Goal: Information Seeking & Learning: Learn about a topic

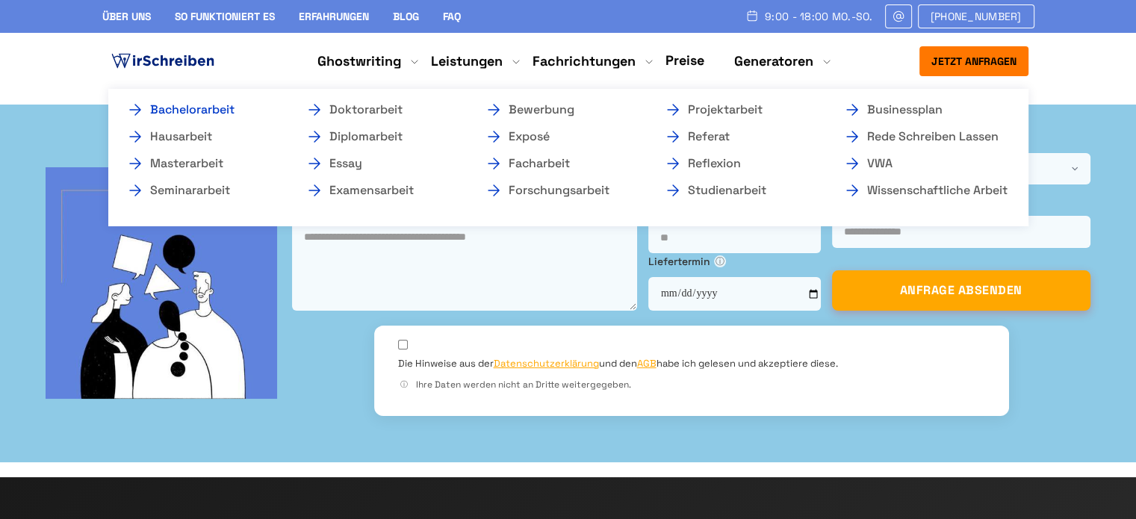
click at [226, 110] on link "Bachelorarbeit" at bounding box center [200, 110] width 149 height 18
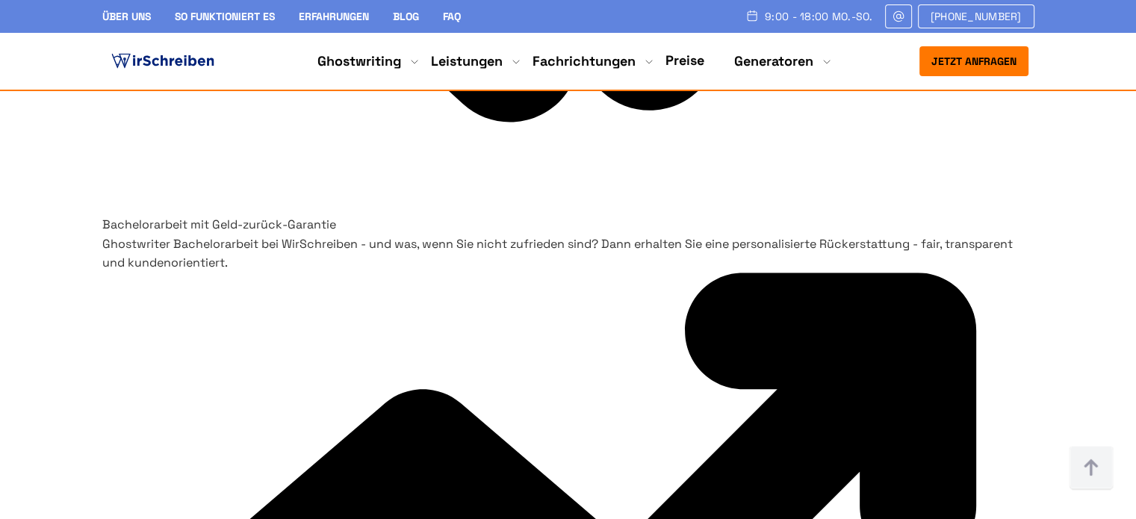
scroll to position [7169, 0]
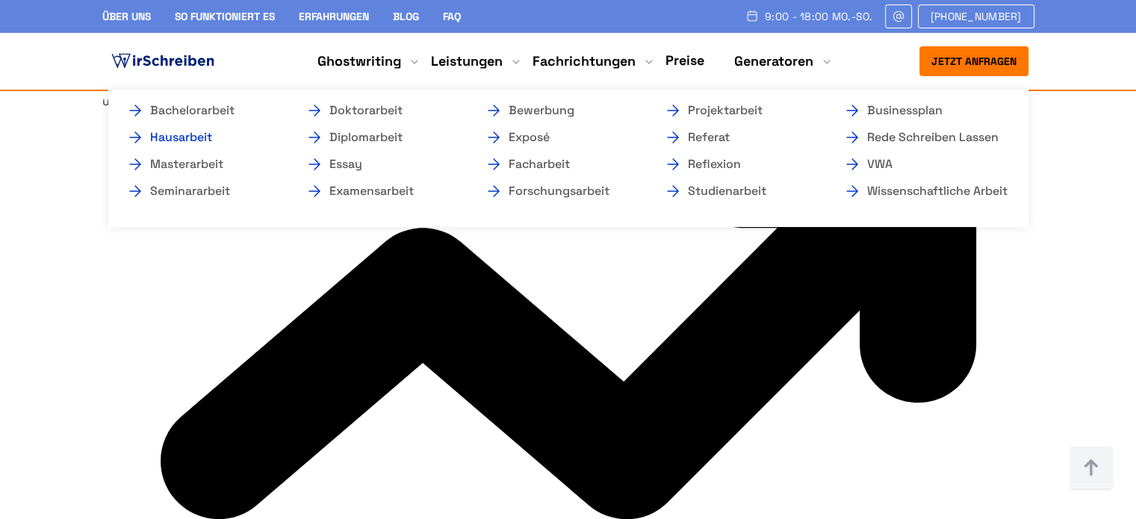
click at [197, 134] on link "Hausarbeit" at bounding box center [200, 137] width 149 height 18
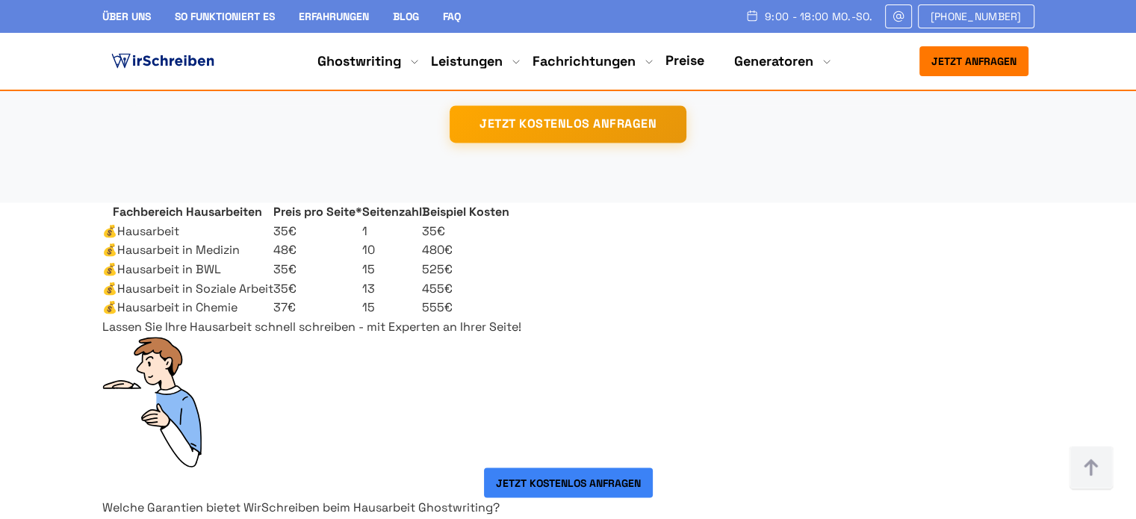
scroll to position [943, 0]
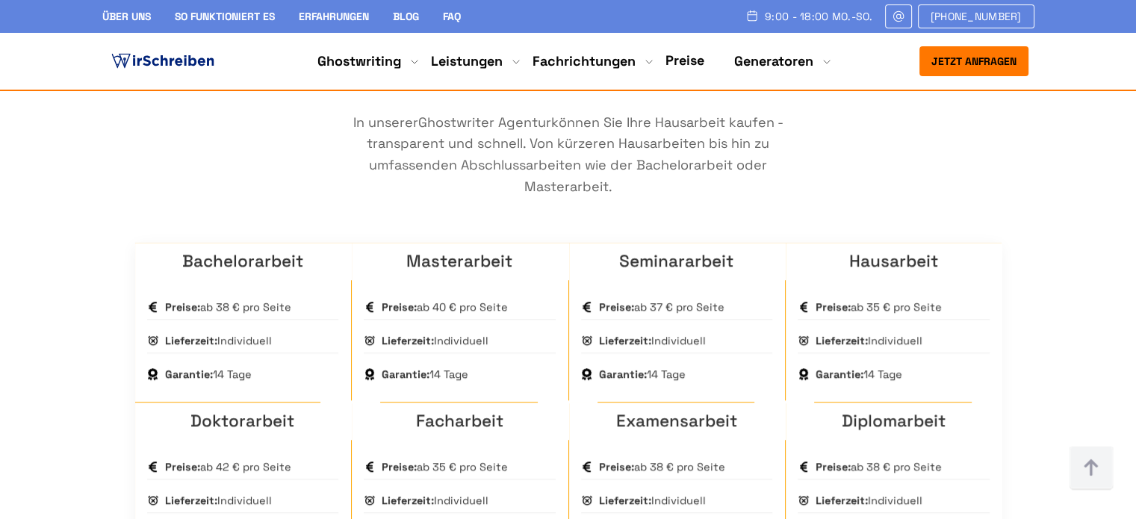
click at [648, 198] on p "In unserer Ghostwriter Agentur können Sie Ihre Hausarbeit kaufen - transparent …" at bounding box center [568, 155] width 448 height 86
drag, startPoint x: 685, startPoint y: 258, endPoint x: 591, endPoint y: 261, distance: 93.4
click at [591, 198] on p "In unserer Ghostwriter Agentur können Sie Ihre Hausarbeit kaufen - transparent …" at bounding box center [568, 155] width 448 height 86
copy p "Bachelorarbeit"
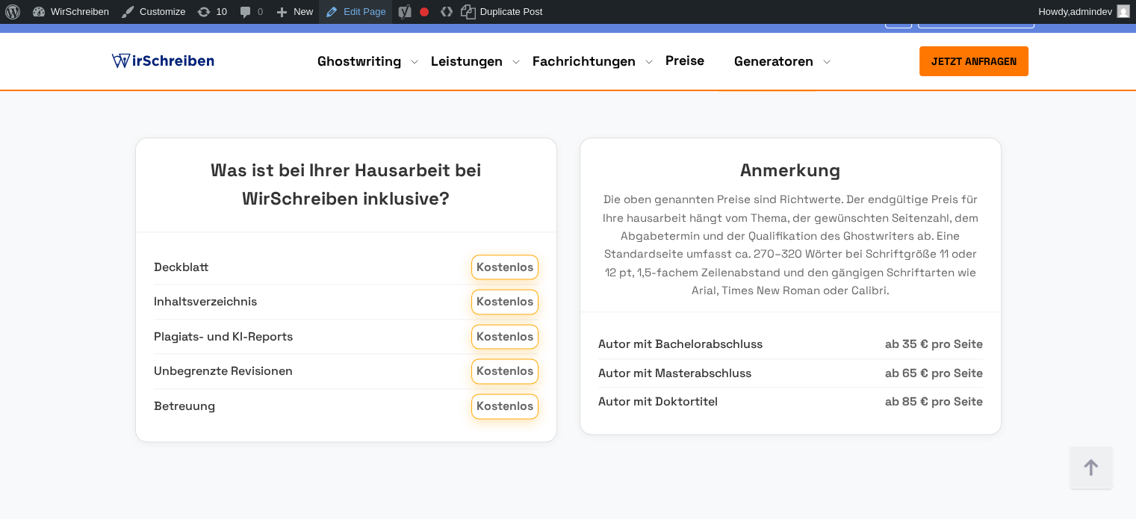
scroll to position [1991, 0]
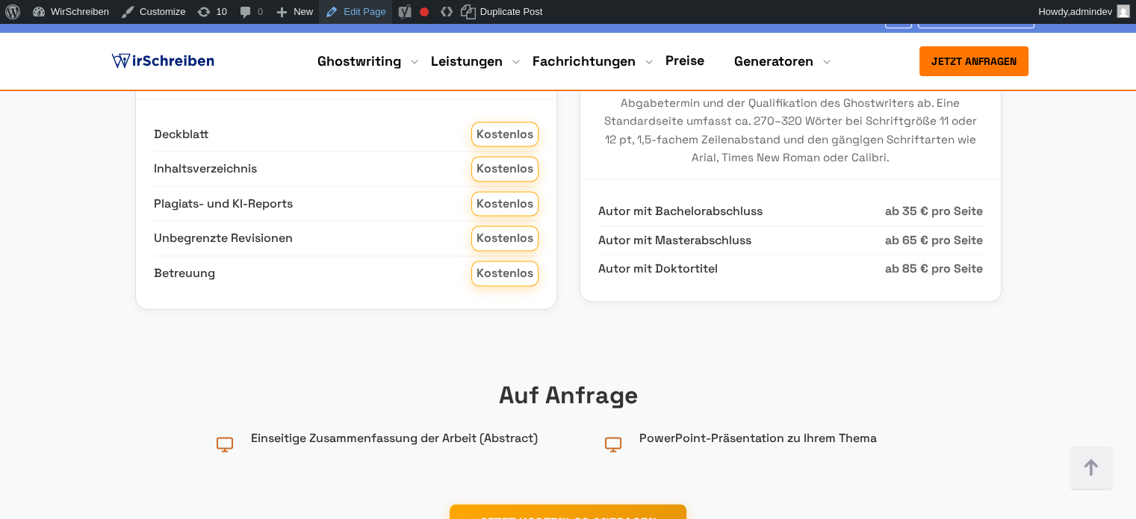
click at [319, 0] on link "Edit Page" at bounding box center [355, 12] width 72 height 24
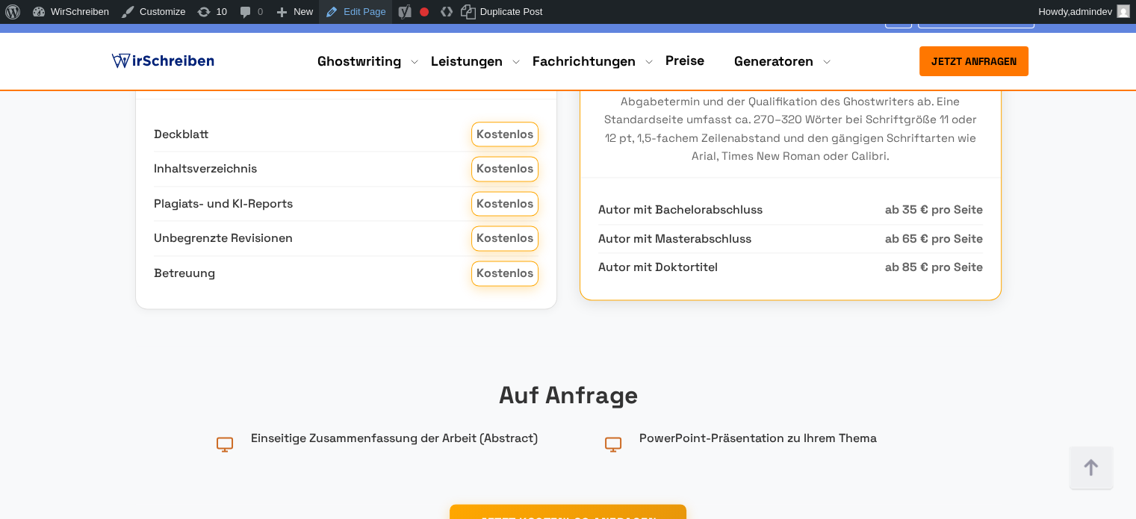
click at [319, 0] on link "Edit Page" at bounding box center [355, 12] width 72 height 24
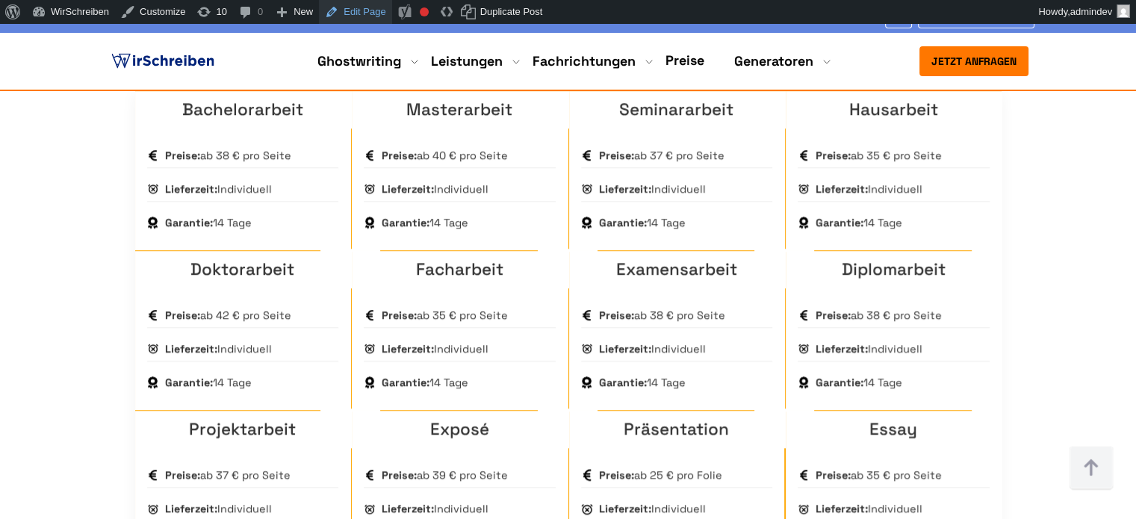
scroll to position [647, 0]
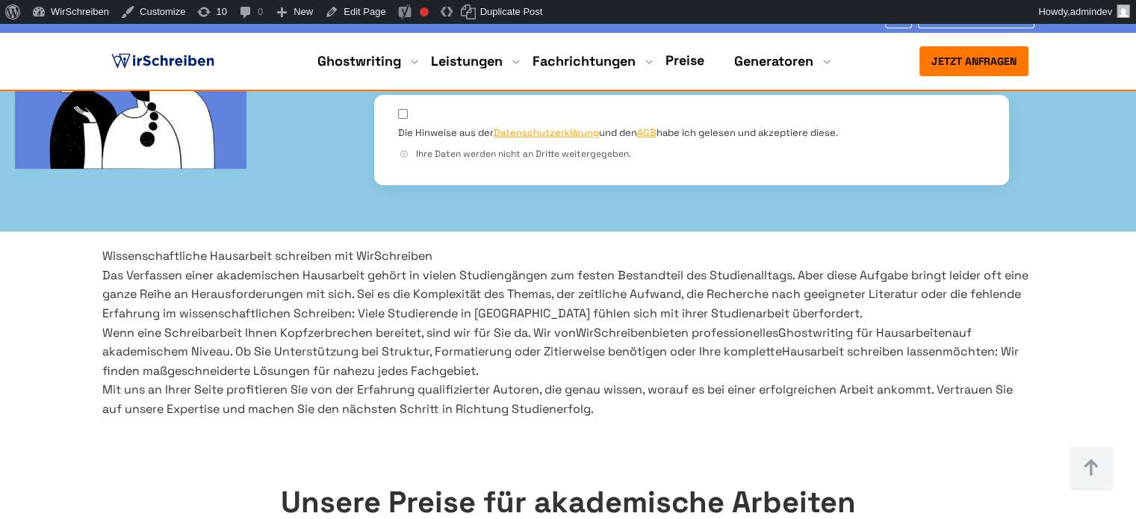
scroll to position [538, 0]
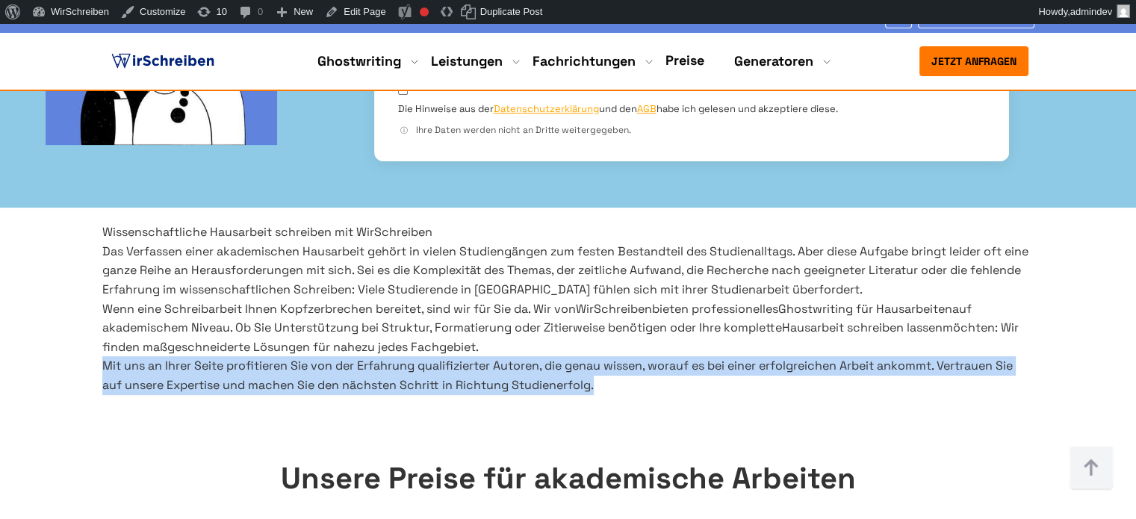
drag, startPoint x: 826, startPoint y: 444, endPoint x: 96, endPoint y: 411, distance: 731.1
click at [96, 394] on div "Wissenschaftliche Hausarbeit schreiben mit WirSchreiben Das Verfassen einer aka…" at bounding box center [568, 309] width 956 height 172
copy span "Mit uns an Ihrer Seite profitieren Sie von der Erfahrung qualifizierter Autoren…"
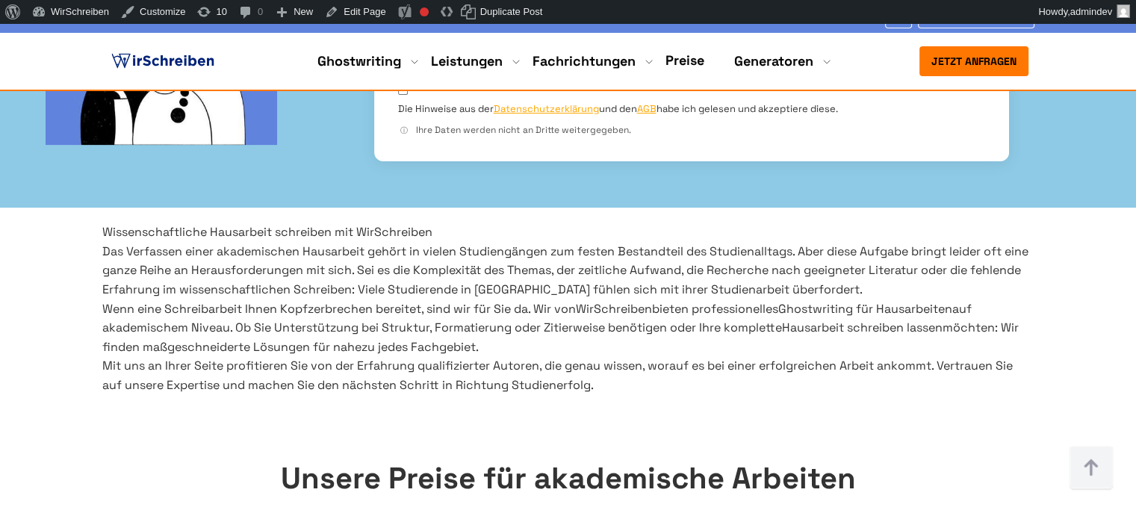
click at [480, 355] on span "möchten: Wir finden maßgeschneiderte Lösungen für nahezu jedes Fachgebiet." at bounding box center [560, 337] width 916 height 35
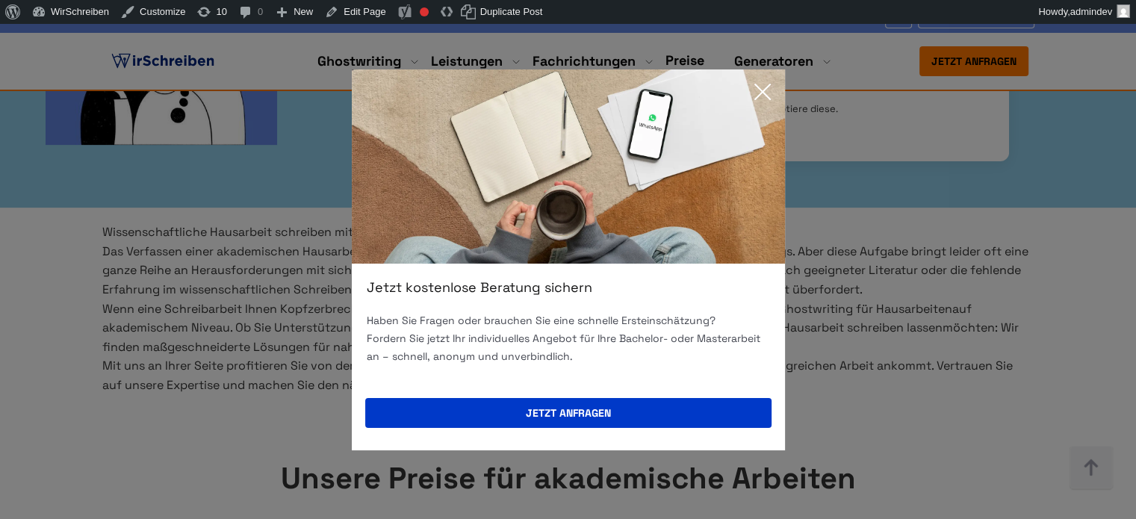
click at [761, 87] on icon at bounding box center [763, 92] width 30 height 30
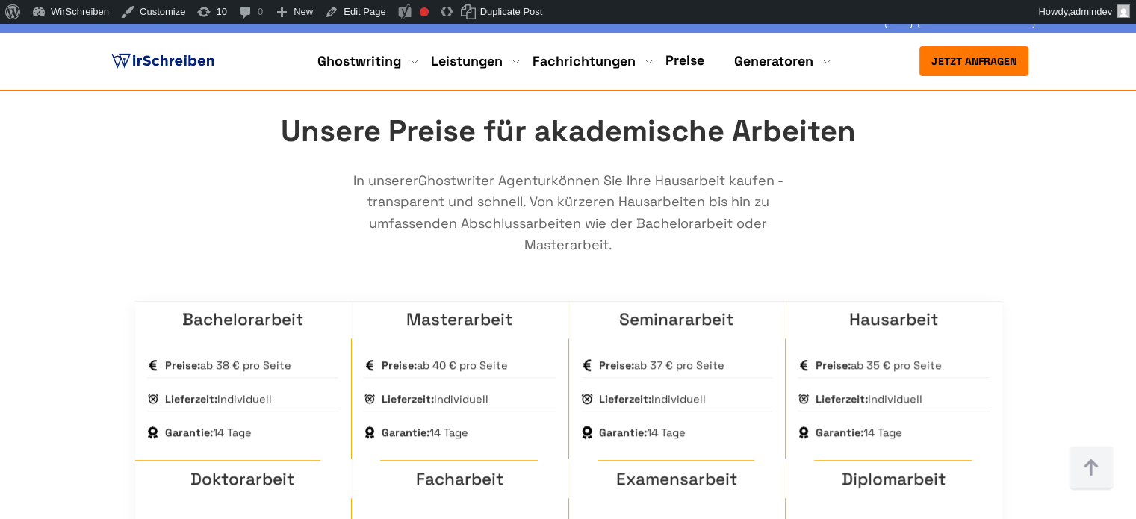
scroll to position [911, 0]
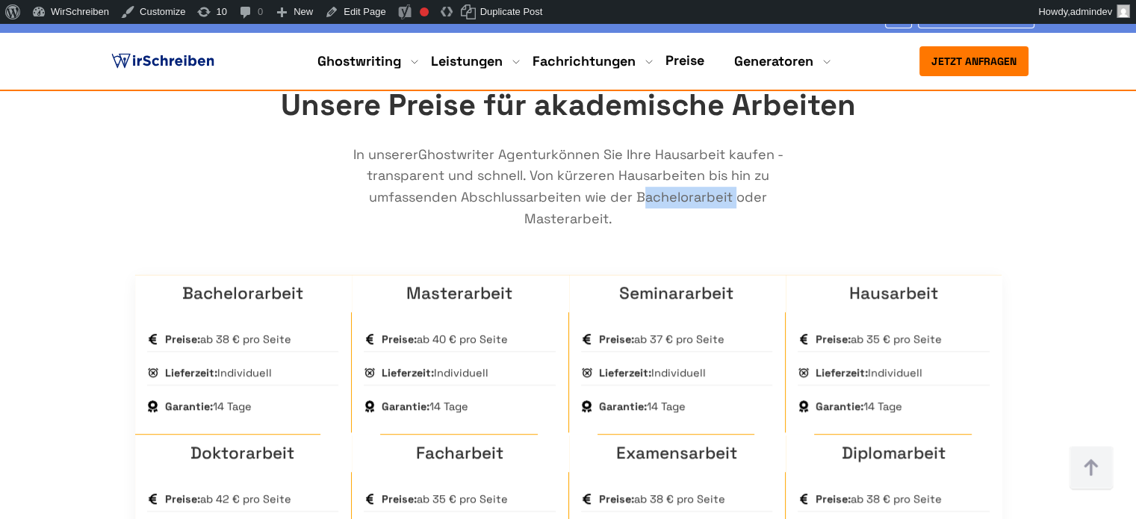
copy p "Bachelorarbeit"
drag, startPoint x: 591, startPoint y: 291, endPoint x: 680, endPoint y: 332, distance: 97.5
click at [685, 230] on p "In unserer Ghostwriter Agentur können Sie Ihre Hausarbeit kaufen - transparent …" at bounding box center [568, 187] width 448 height 86
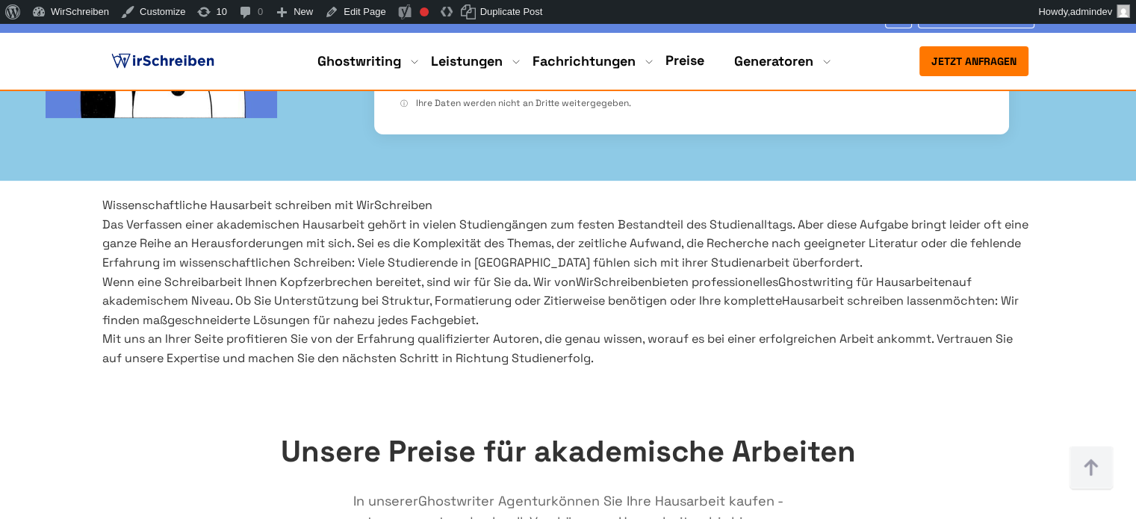
scroll to position [588, 0]
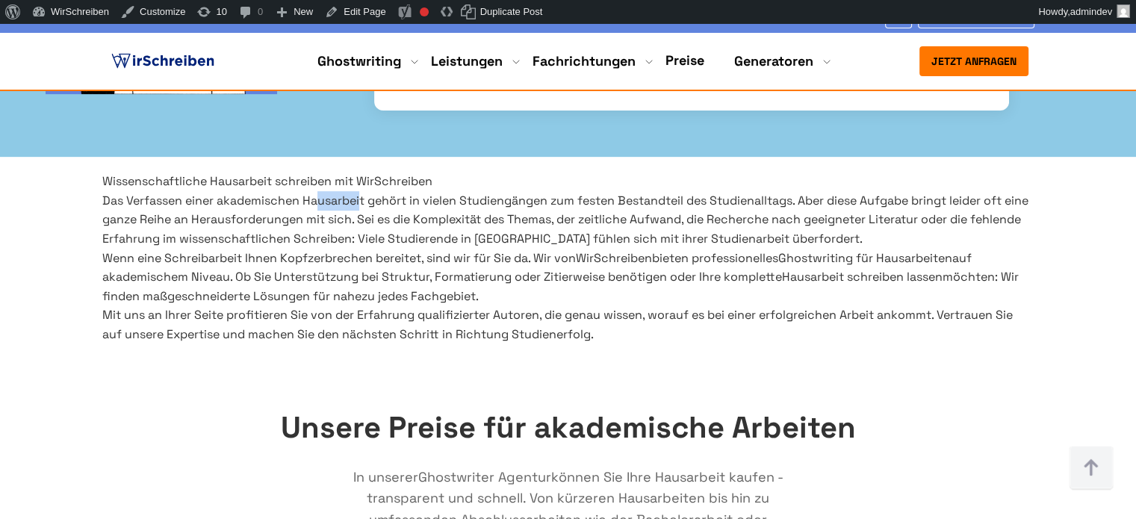
drag, startPoint x: 397, startPoint y: 164, endPoint x: 350, endPoint y: 159, distance: 47.3
click at [350, 193] on span "Das Verfassen einer akademischen Hausarbeit gehört in vielen Studiengängen zum …" at bounding box center [565, 220] width 926 height 54
copy span "Hausarbeit"
drag, startPoint x: 399, startPoint y: 162, endPoint x: 330, endPoint y: 160, distance: 68.7
click at [330, 193] on span "Das Verfassen einer akademischen Hausarbeit gehört in vielen Studiengängen zum …" at bounding box center [565, 220] width 926 height 54
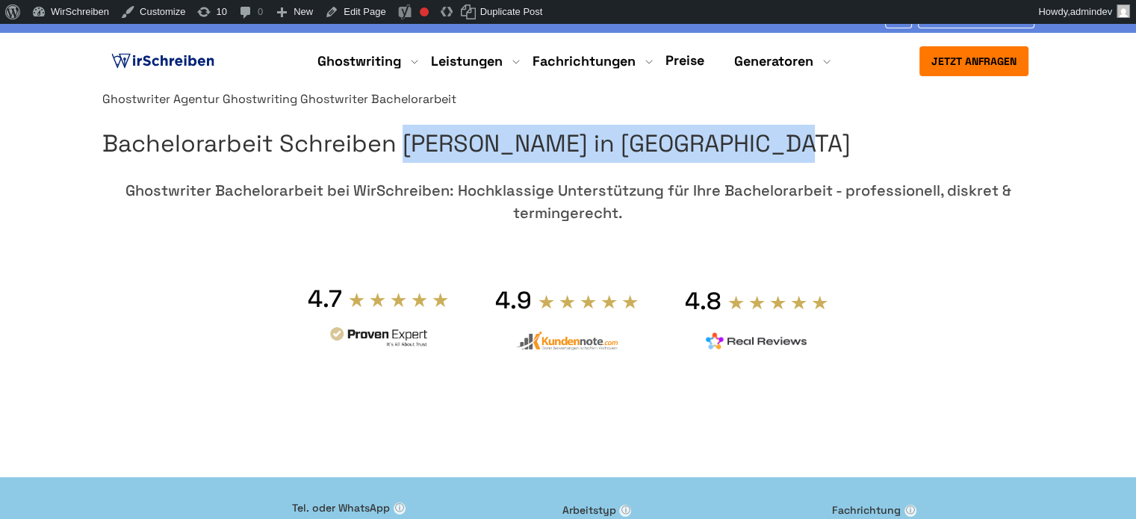
click at [893, 163] on h1 "Bachelorarbeit Schreiben [PERSON_NAME] in [GEOGRAPHIC_DATA]" at bounding box center [568, 144] width 932 height 38
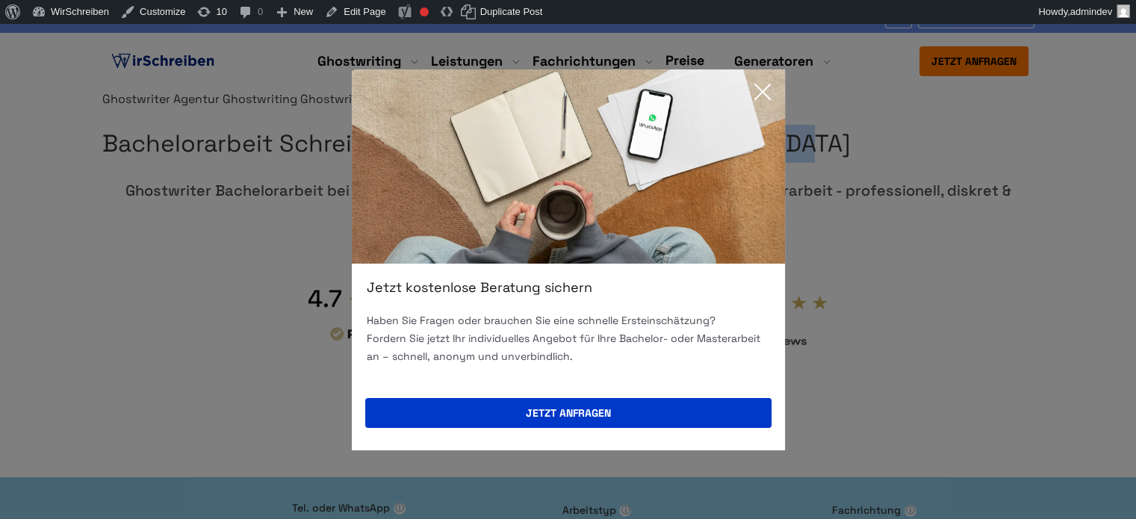
click at [758, 86] on icon at bounding box center [763, 92] width 30 height 30
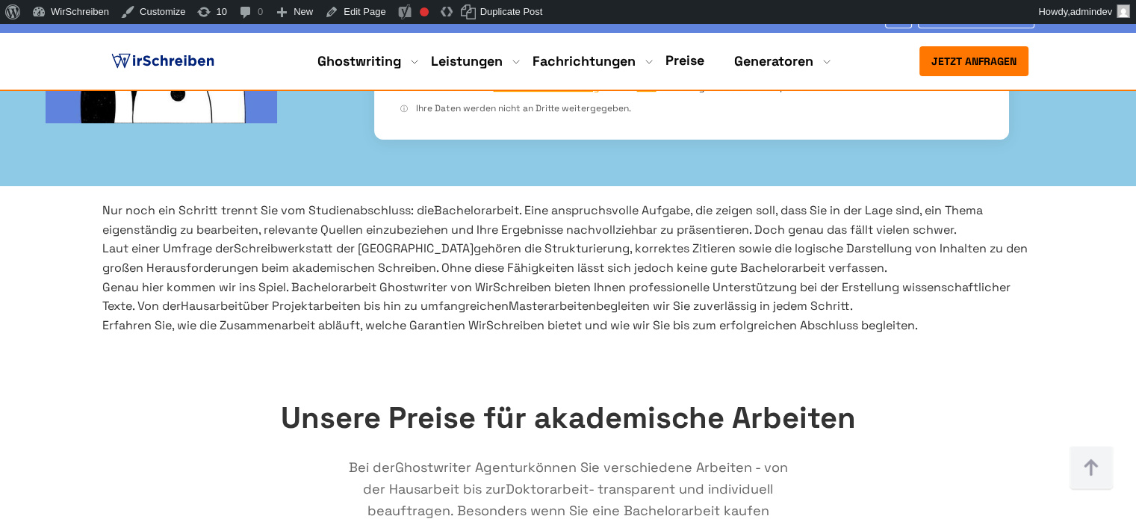
scroll to position [597, 0]
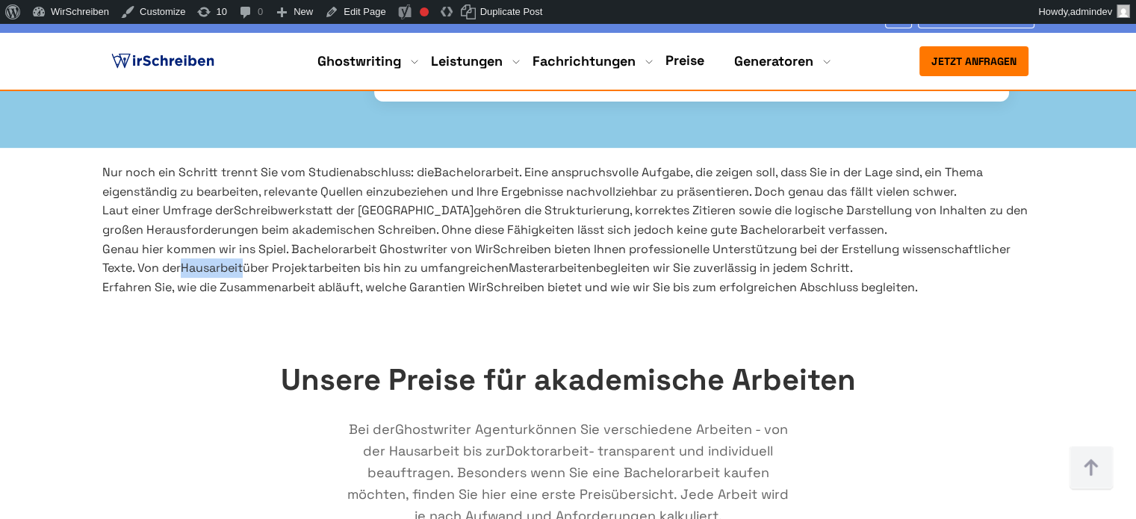
copy p "Hausarbeit"
drag, startPoint x: 319, startPoint y: 299, endPoint x: 427, endPoint y: 274, distance: 111.1
click at [394, 278] on p "Genau hier kommen wir ins Spiel. Bachelorarbeit Ghostwriter von WirSchreiben bi…" at bounding box center [568, 259] width 932 height 38
copy link "Masterarbeiten"
drag, startPoint x: 750, startPoint y: 304, endPoint x: 702, endPoint y: 301, distance: 47.9
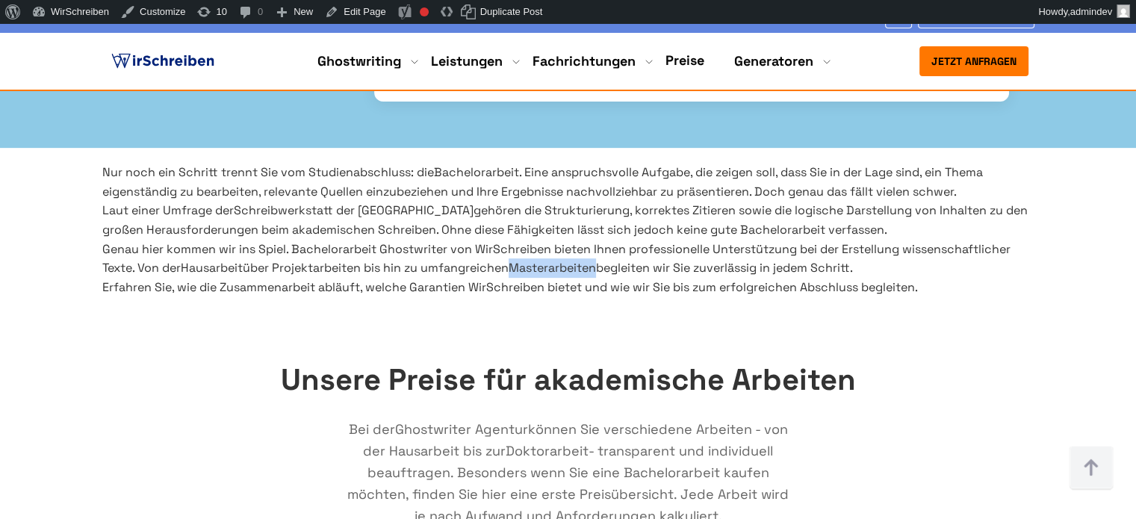
click at [702, 278] on p "Genau hier kommen wir ins Spiel. Bachelorarbeit Ghostwriter von WirSchreiben bi…" at bounding box center [568, 259] width 932 height 38
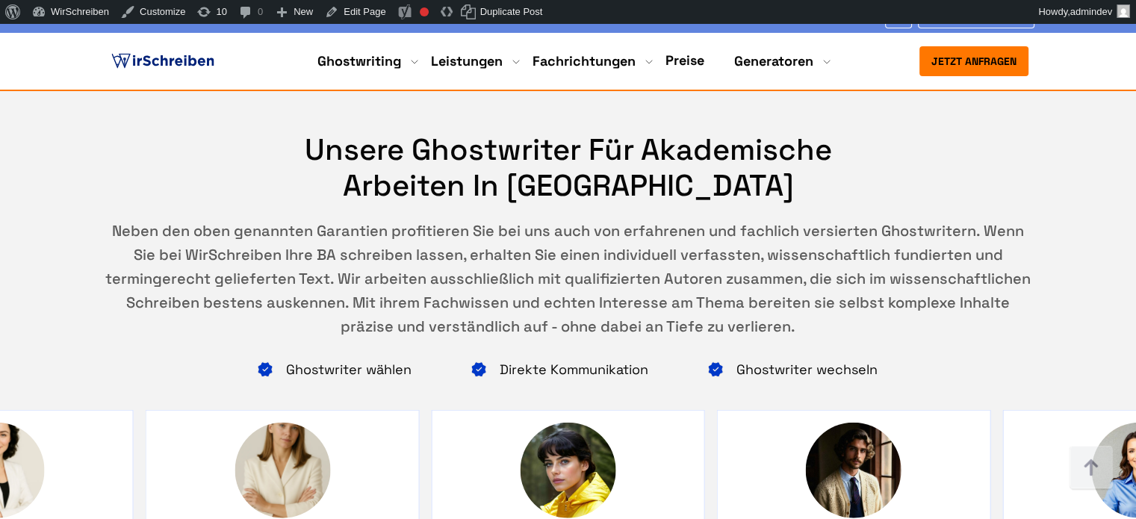
scroll to position [416, 0]
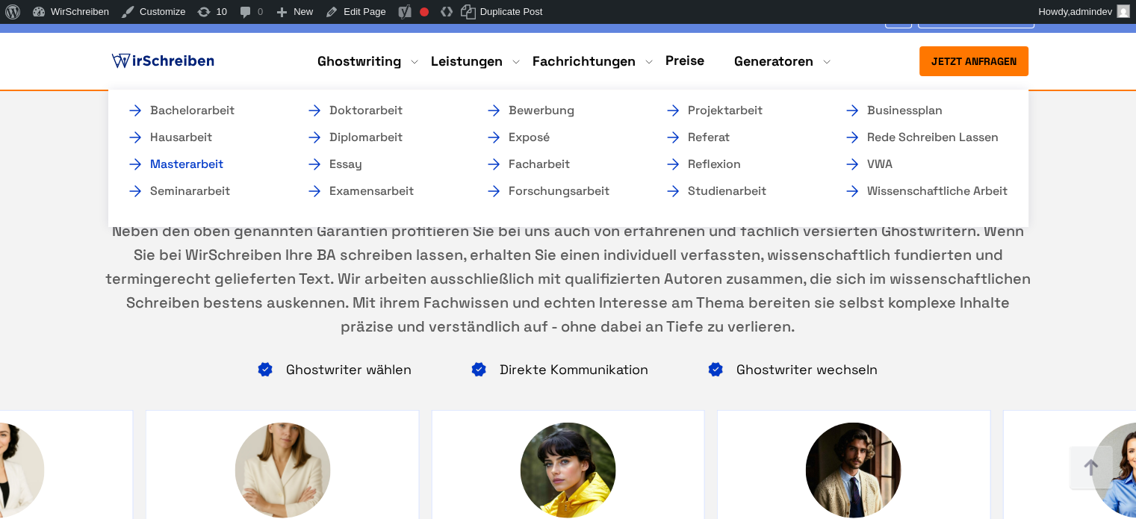
click at [215, 161] on link "Masterarbeit" at bounding box center [200, 164] width 149 height 18
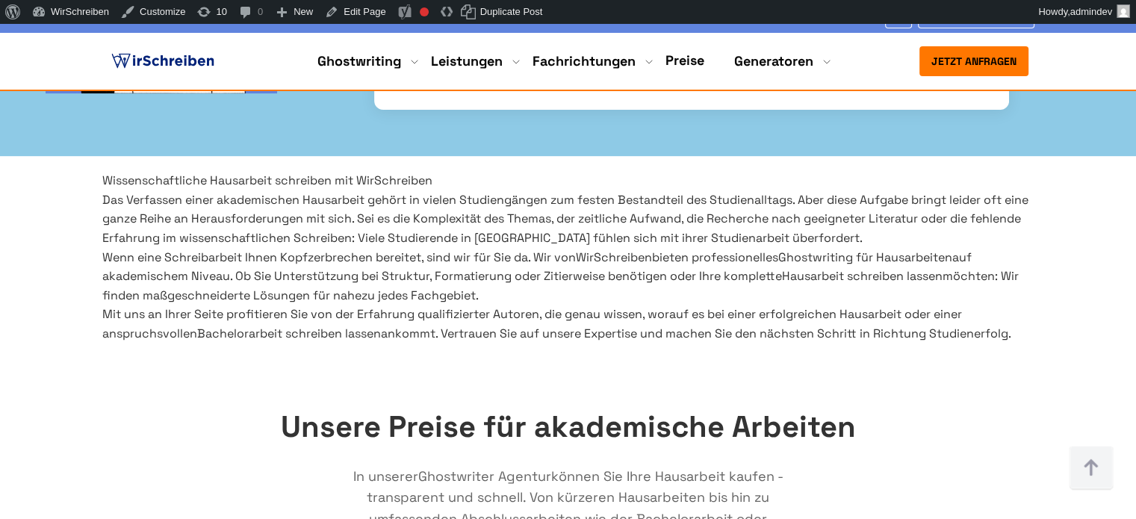
scroll to position [588, 0]
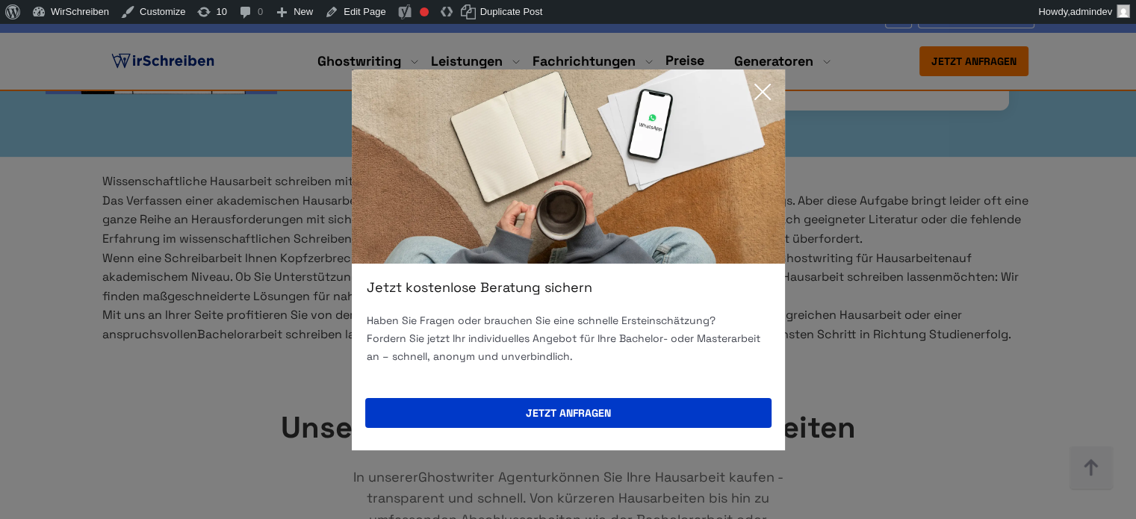
click at [758, 93] on icon at bounding box center [763, 92] width 30 height 30
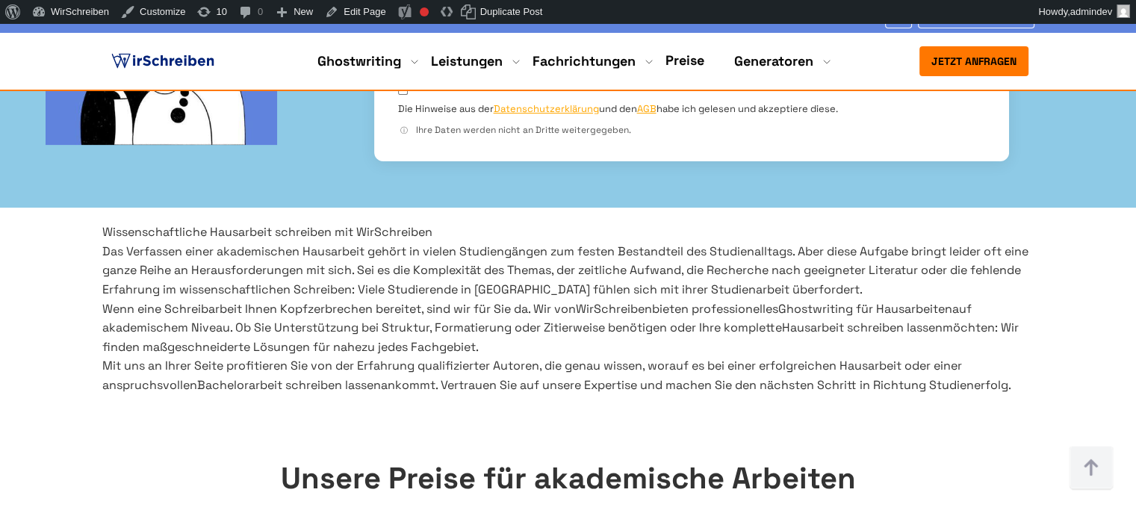
scroll to position [514, 0]
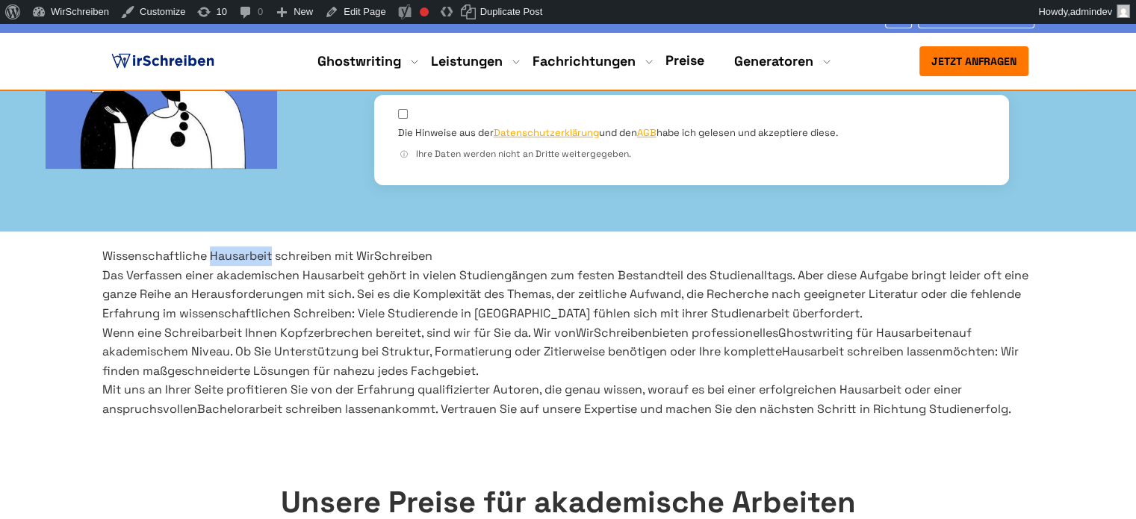
copy h2 "Hausarbeit"
drag, startPoint x: 421, startPoint y: 194, endPoint x: 311, endPoint y: 193, distance: 110.5
click at [311, 246] on h2 "Wissenschaftliche Hausarbeit schreiben mit WirSchreiben" at bounding box center [568, 255] width 932 height 19
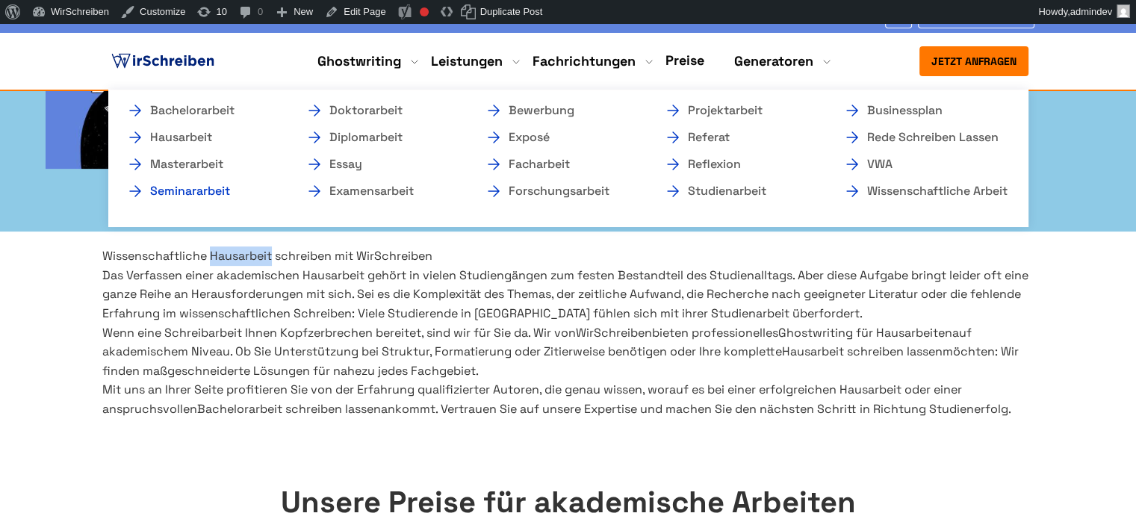
click at [193, 190] on link "Seminararbeit" at bounding box center [200, 191] width 149 height 18
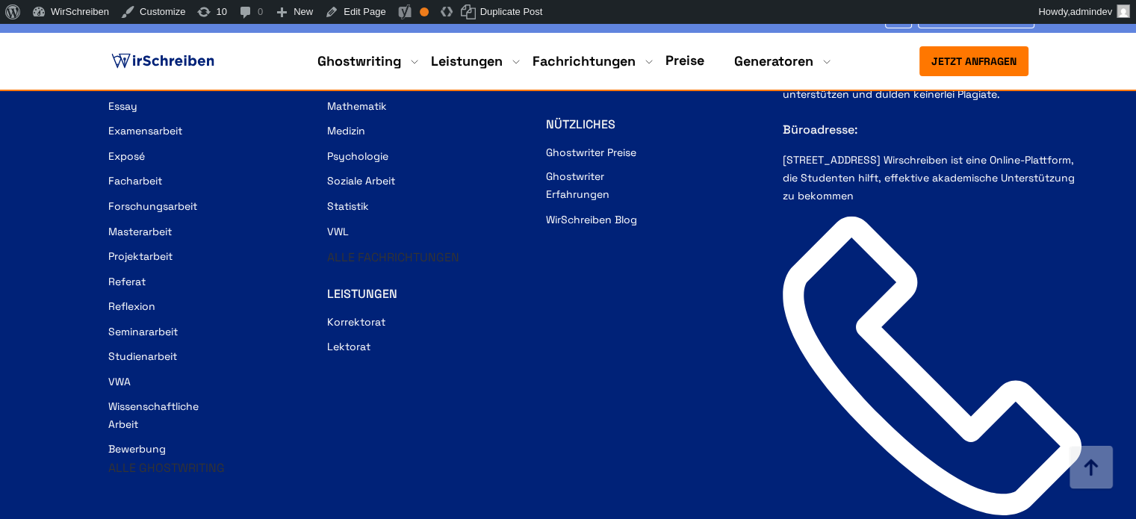
scroll to position [10236, 0]
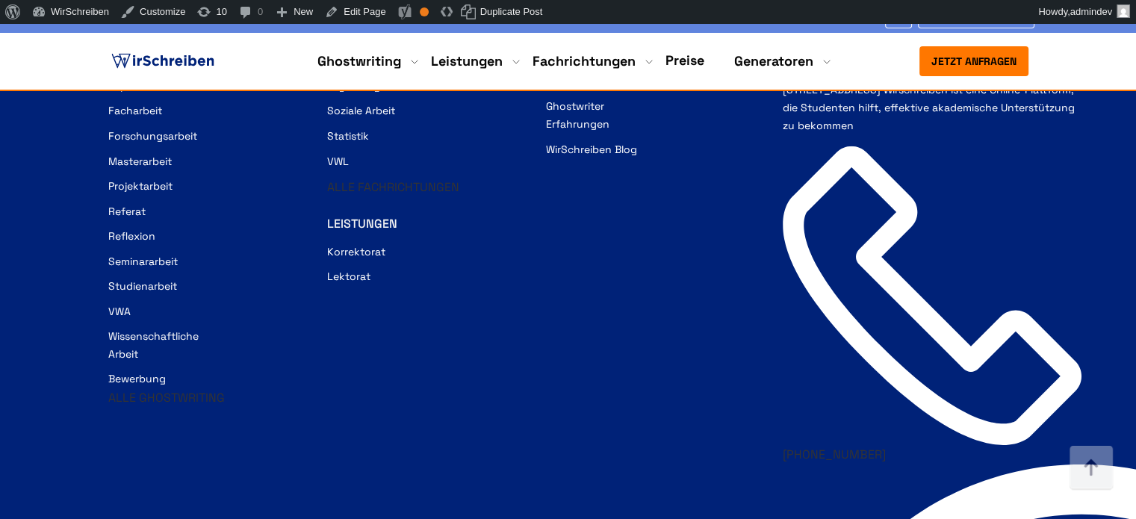
drag, startPoint x: 1081, startPoint y: 464, endPoint x: 1022, endPoint y: 407, distance: 81.9
click at [1081, 464] on img at bounding box center [1091, 468] width 45 height 45
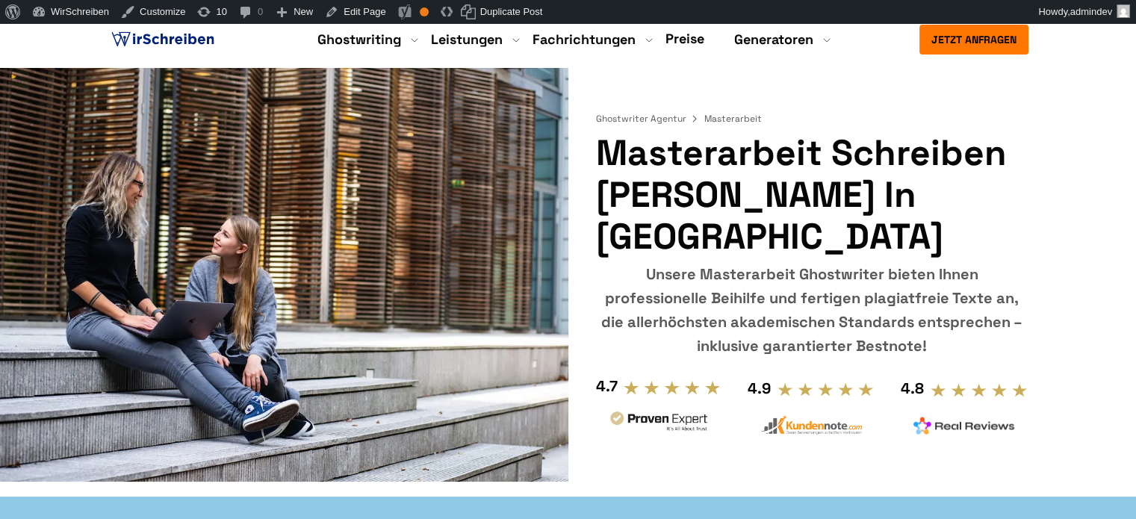
scroll to position [0, 0]
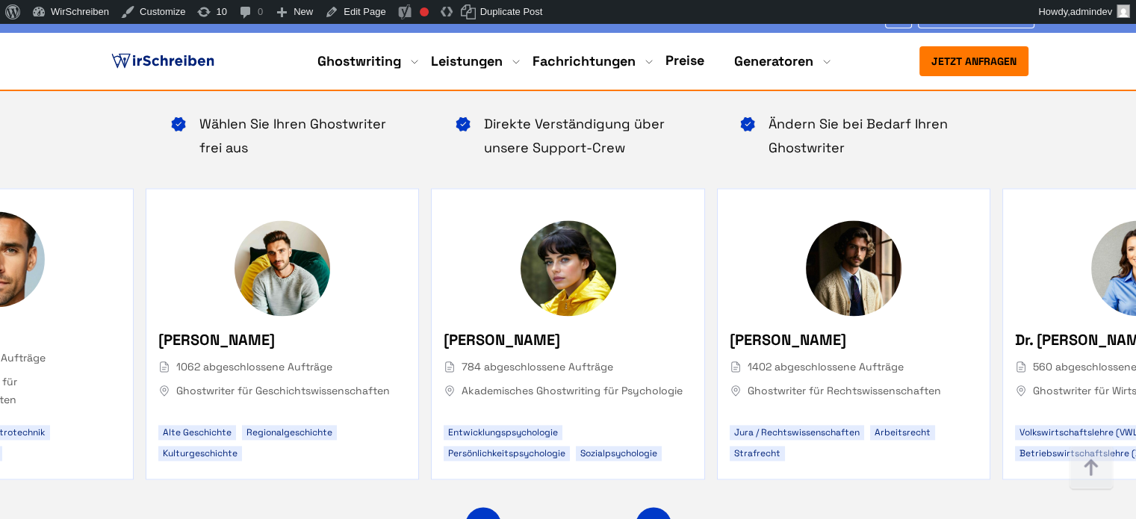
scroll to position [7692, 0]
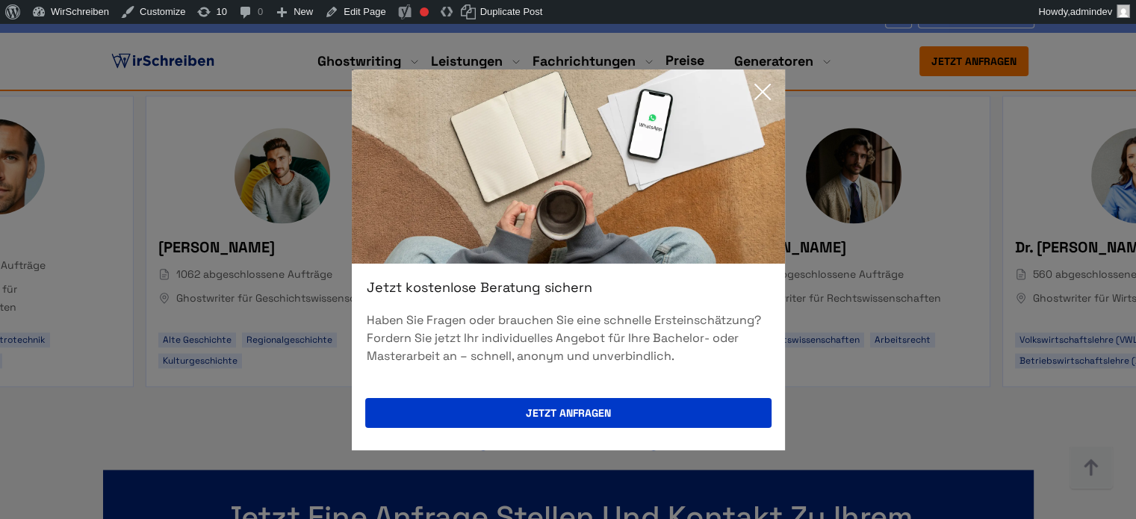
click at [762, 92] on icon at bounding box center [762, 91] width 15 height 15
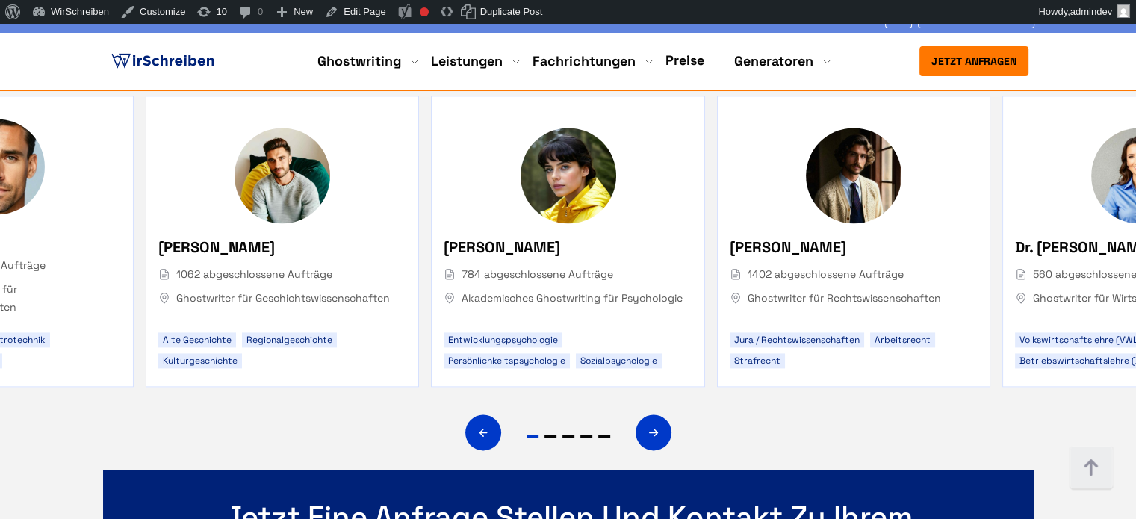
scroll to position [7393, 0]
